Goal: Task Accomplishment & Management: Manage account settings

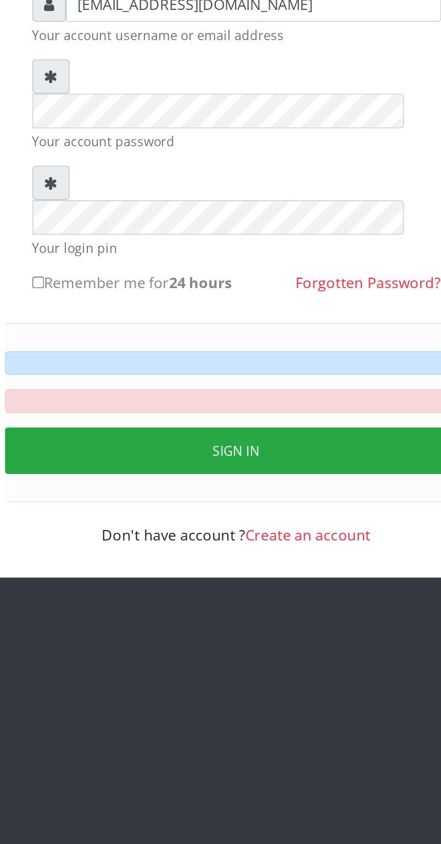
click at [212, 340] on div "Sign in" at bounding box center [221, 394] width 280 height 108
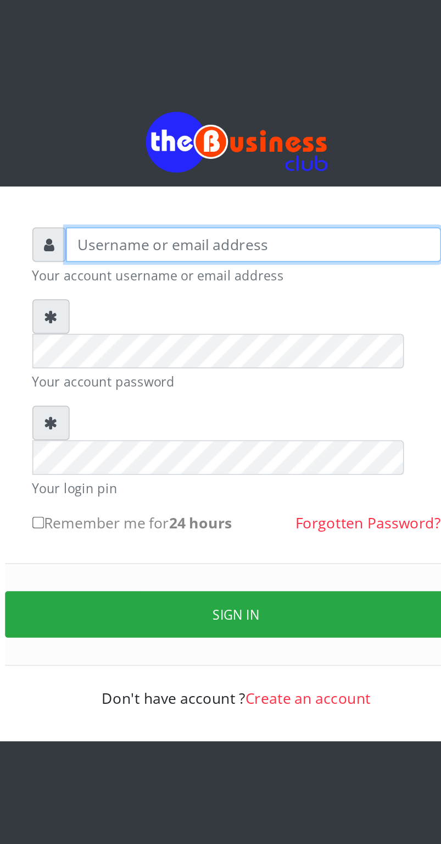
click at [257, 152] on input "text" at bounding box center [231, 147] width 227 height 21
type input "Nyi"
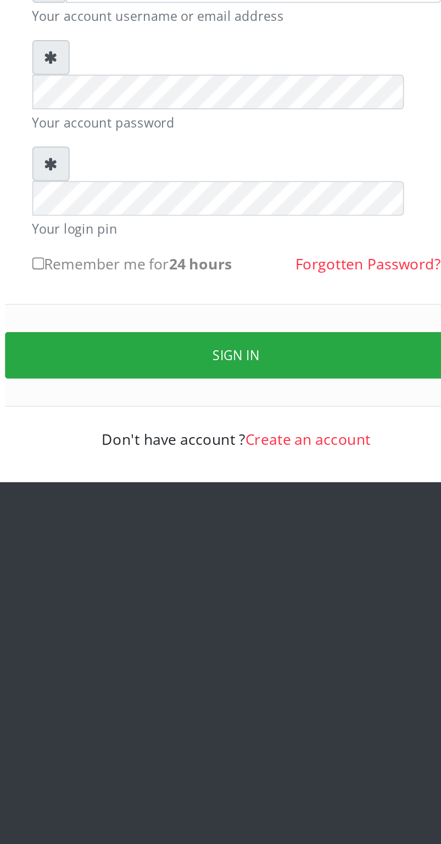
click at [231, 357] on button "Sign in" at bounding box center [221, 371] width 280 height 28
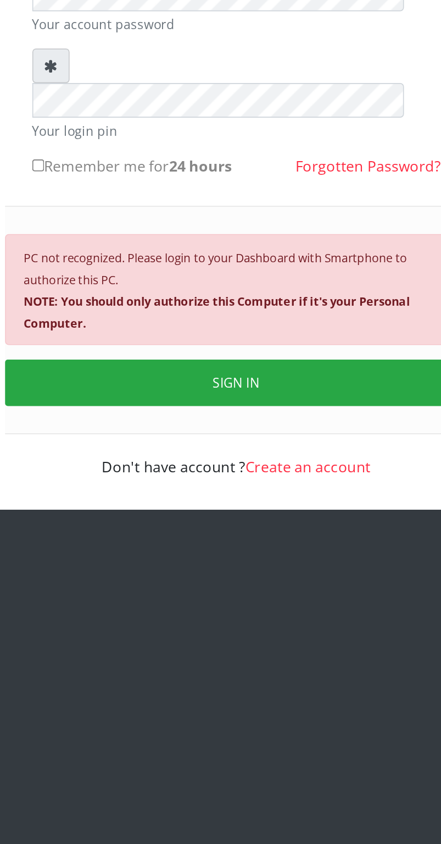
click at [224, 433] on button "SIGN IN" at bounding box center [221, 447] width 280 height 28
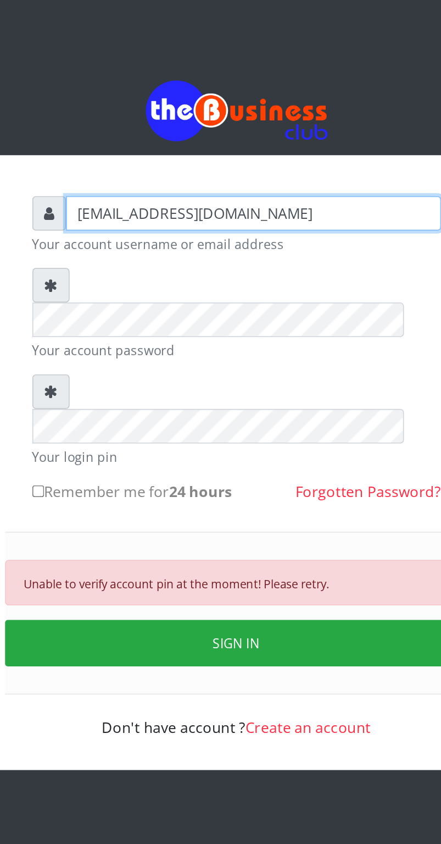
click at [268, 157] on input "[EMAIL_ADDRESS][DOMAIN_NAME]" at bounding box center [231, 147] width 227 height 21
click at [267, 156] on input "[EMAIL_ADDRESS][DOMAIN_NAME]" at bounding box center [231, 147] width 227 height 21
type input "n"
type input "Sheddy255"
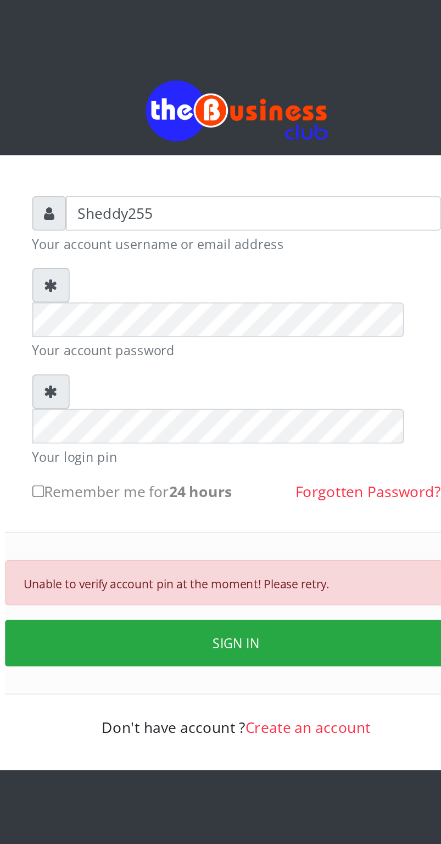
click at [107, 202] on div at bounding box center [108, 191] width 23 height 21
click at [110, 196] on icon at bounding box center [108, 191] width 8 height 9
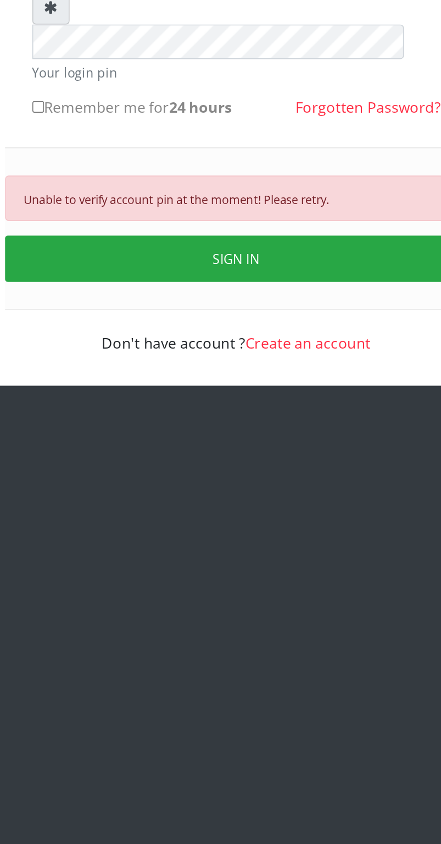
click at [229, 394] on button "SIGN IN" at bounding box center [221, 408] width 280 height 28
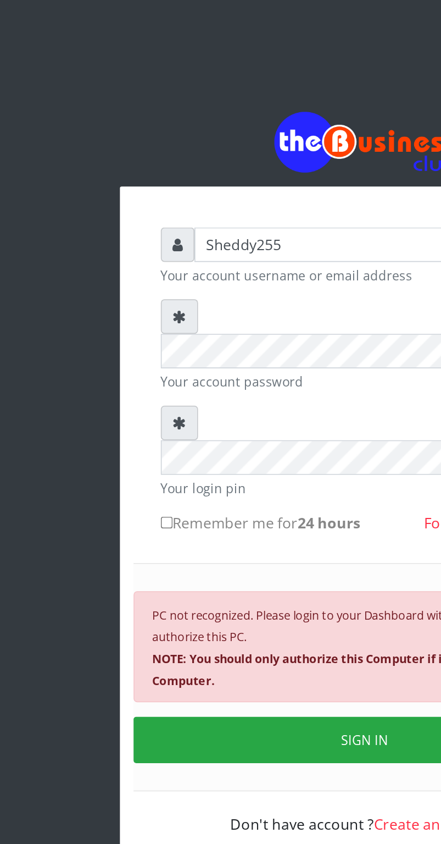
click at [103, 199] on div at bounding box center [108, 191] width 23 height 21
click at [107, 193] on div at bounding box center [108, 191] width 23 height 21
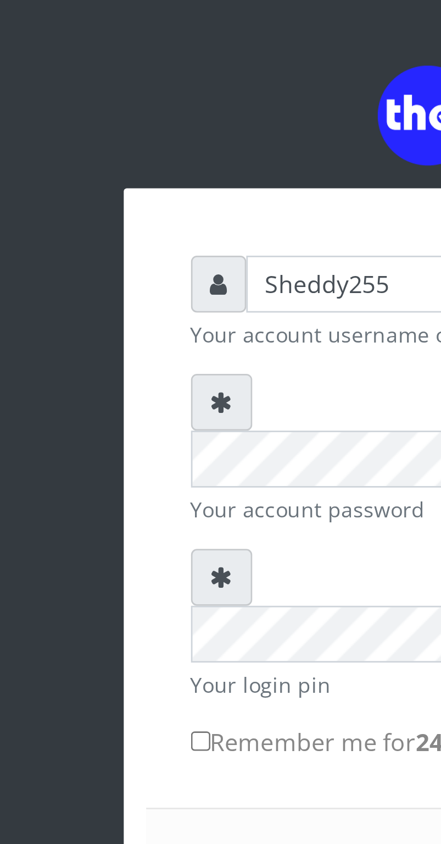
click at [96, 162] on div "Sheddy255 Your account username or email address Your account password Your log…" at bounding box center [221, 321] width 264 height 384
